Goal: Transaction & Acquisition: Purchase product/service

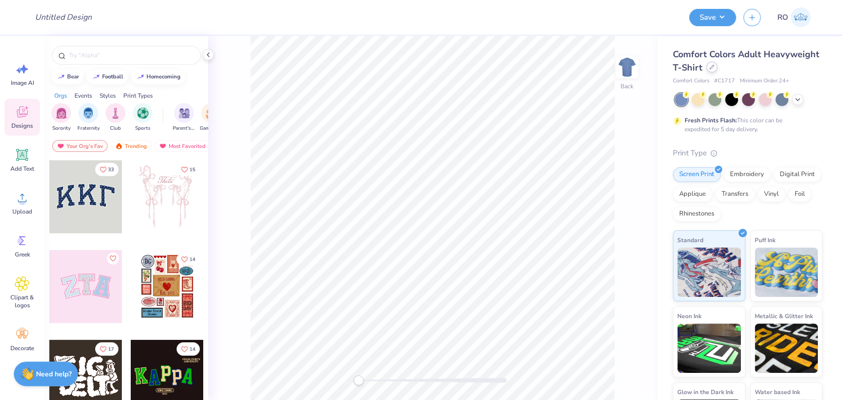
click at [714, 67] on icon at bounding box center [711, 67] width 5 height 5
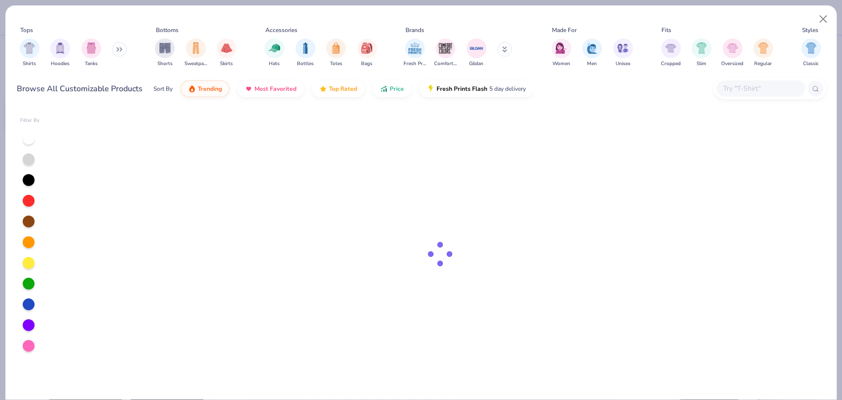
click at [759, 85] on input "text" at bounding box center [760, 88] width 76 height 11
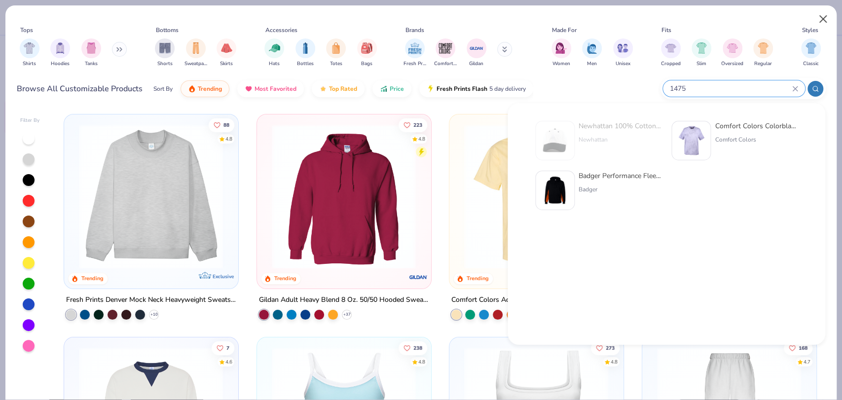
type input "1475"
click at [823, 18] on button "Close" at bounding box center [823, 19] width 19 height 19
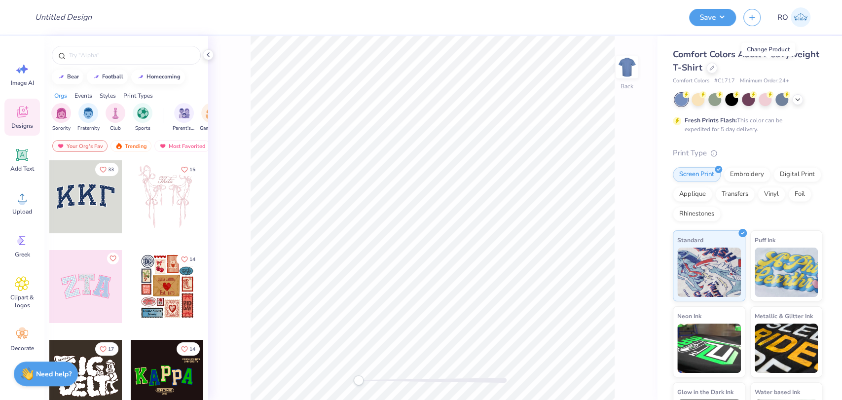
click at [756, 171] on div "Embroidery" at bounding box center [746, 174] width 47 height 15
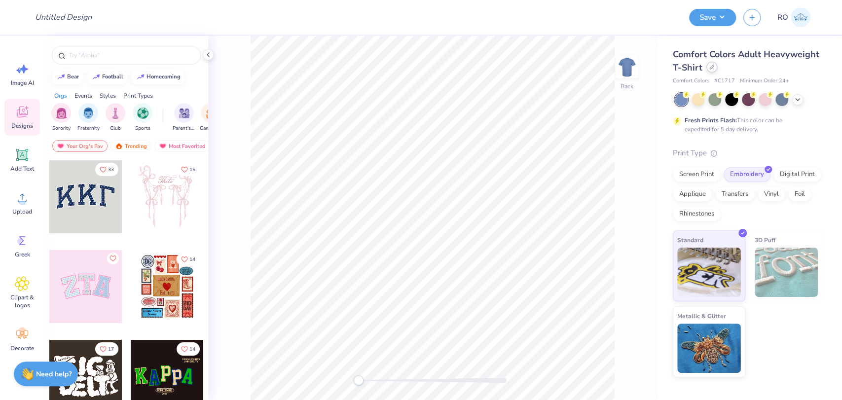
click at [710, 66] on icon at bounding box center [711, 67] width 5 height 5
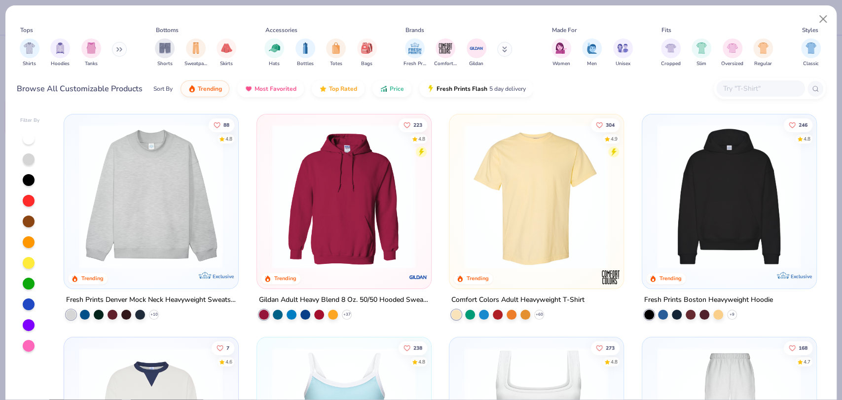
click at [736, 84] on input "text" at bounding box center [760, 88] width 76 height 11
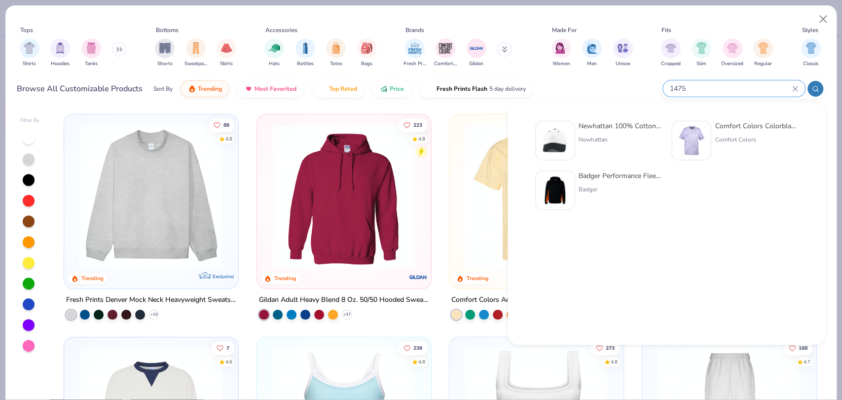
type input "1475"
click at [636, 131] on div "Newhattan 100% Cotton Stone Washed Cap Newhattan" at bounding box center [619, 140] width 83 height 39
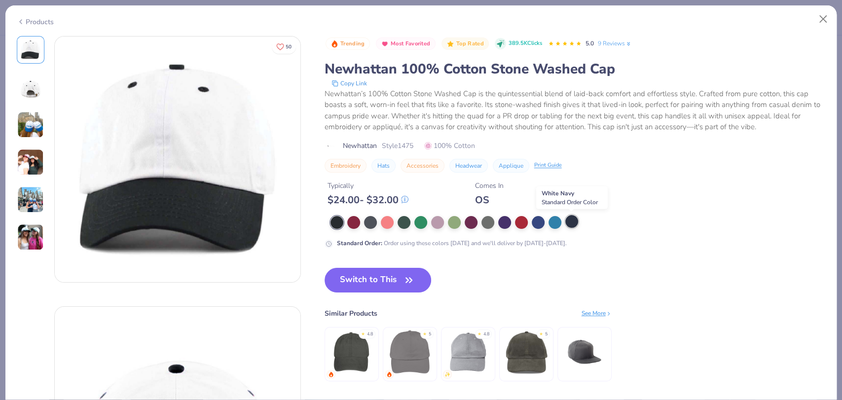
click at [576, 226] on div at bounding box center [571, 221] width 13 height 13
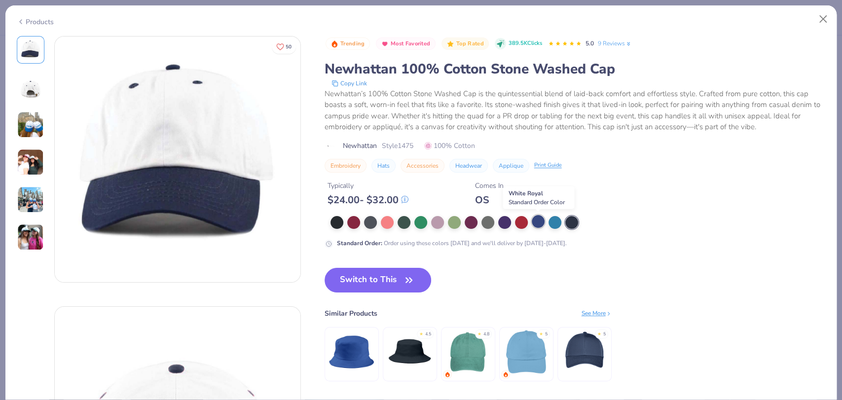
click at [532, 222] on div at bounding box center [538, 221] width 13 height 13
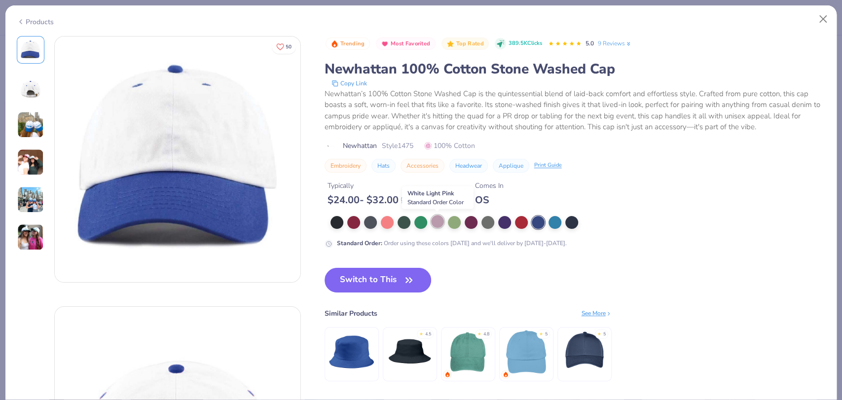
click at [441, 223] on div at bounding box center [437, 221] width 13 height 13
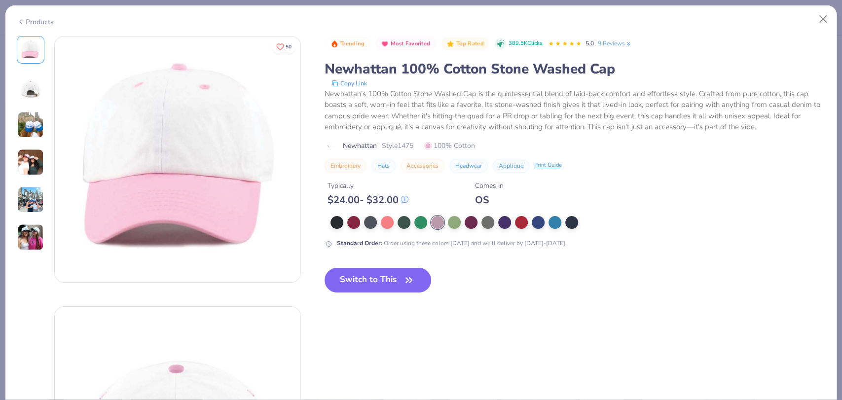
scroll to position [164, 0]
